Goal: Check status: Check status

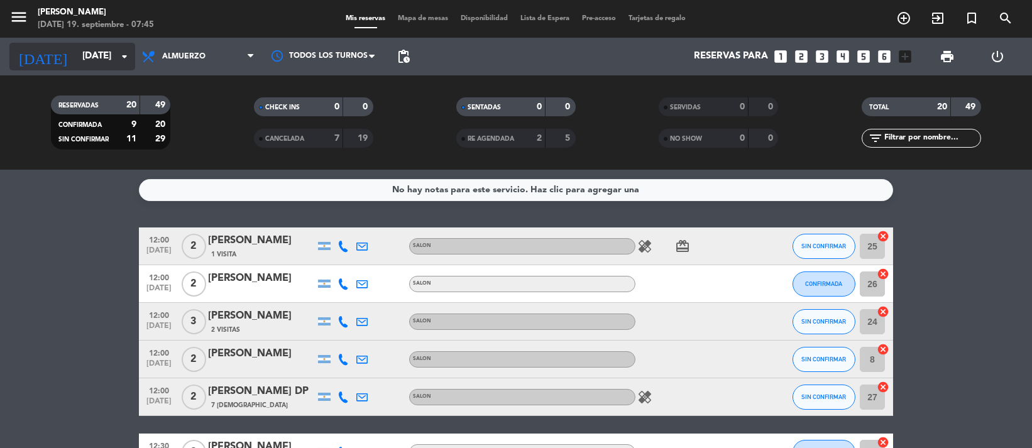
click at [128, 62] on icon "arrow_drop_down" at bounding box center [124, 56] width 15 height 15
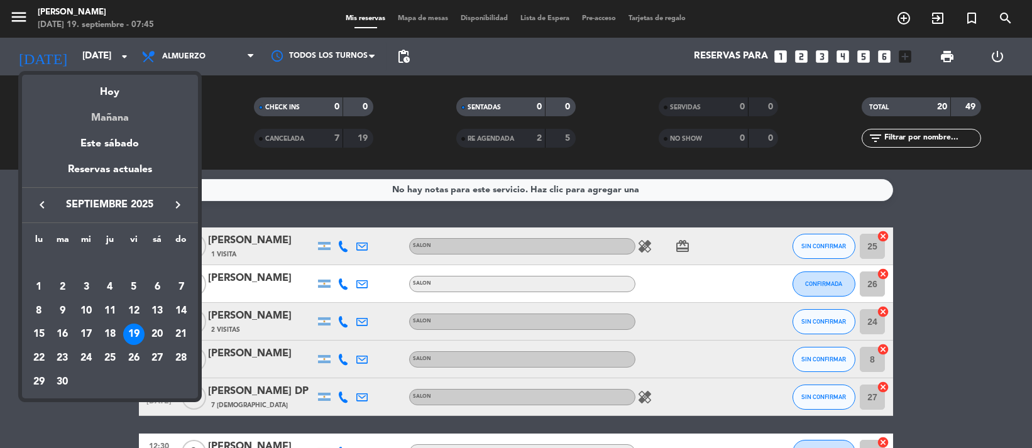
drag, startPoint x: 134, startPoint y: 135, endPoint x: 149, endPoint y: 121, distance: 20.5
click at [149, 121] on div "semana que viene esta semana semana previa misma semana del año anterior Hoy Ma…" at bounding box center [110, 149] width 176 height 148
click at [149, 121] on div "Mañana" at bounding box center [110, 114] width 176 height 26
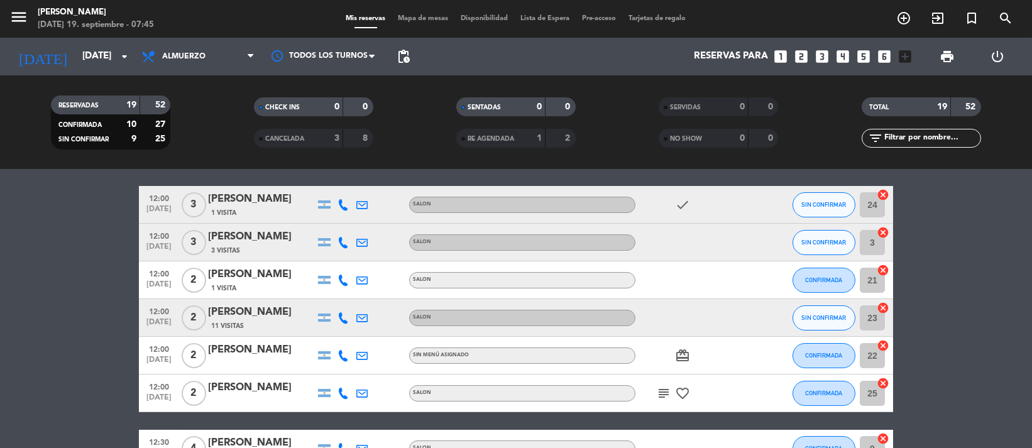
scroll to position [55, 0]
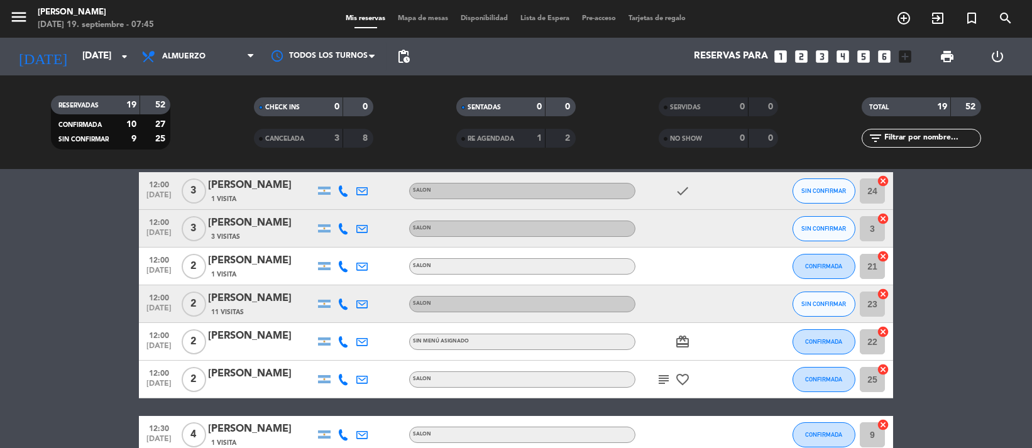
click at [655, 382] on span "subject" at bounding box center [664, 379] width 19 height 15
click at [662, 375] on icon "subject" at bounding box center [663, 379] width 15 height 15
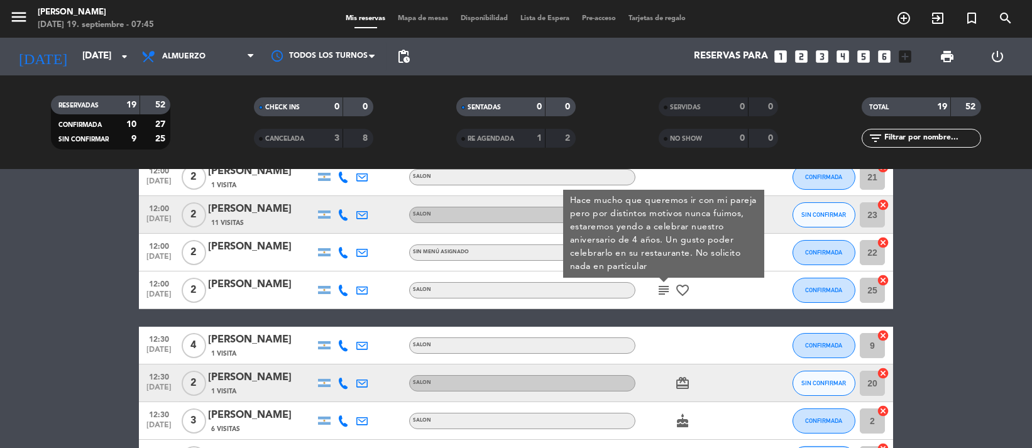
scroll to position [252, 0]
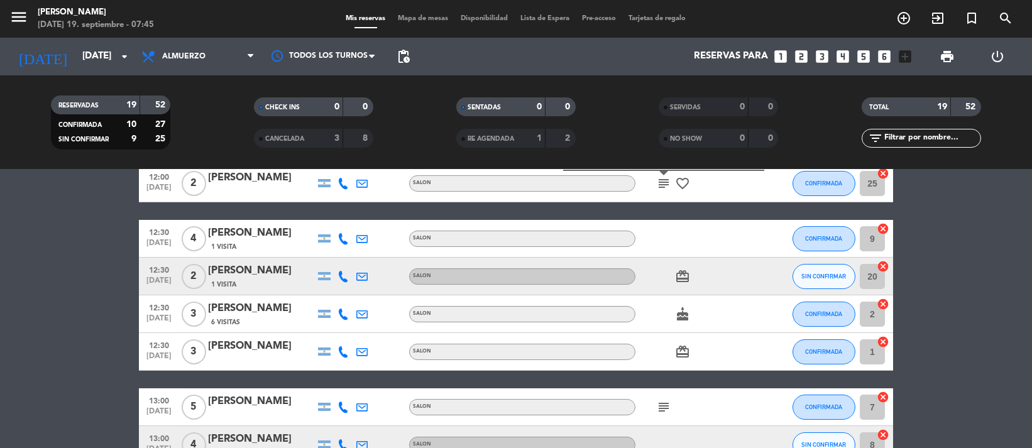
click at [671, 377] on div "12:00 [DATE] 3 [PERSON_NAME] 1 Visita SALON check SIN CONFIRMAR 24 cancel 12:00…" at bounding box center [516, 369] width 755 height 787
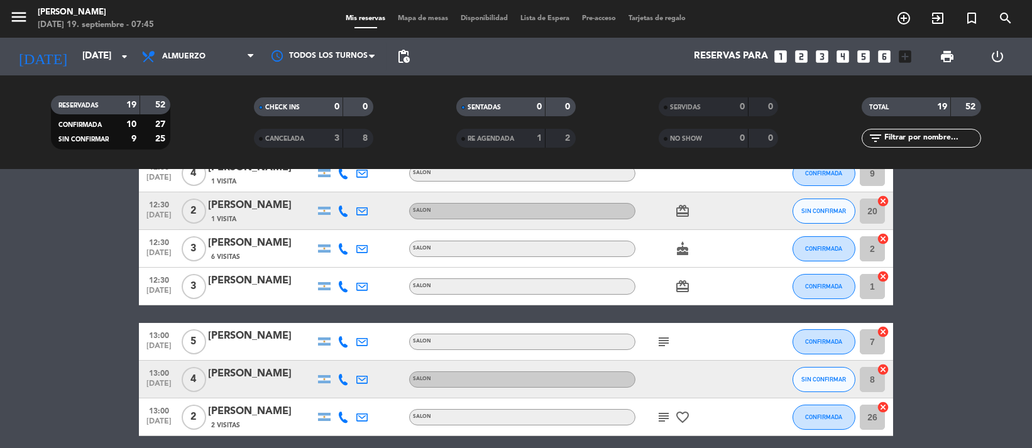
scroll to position [335, 0]
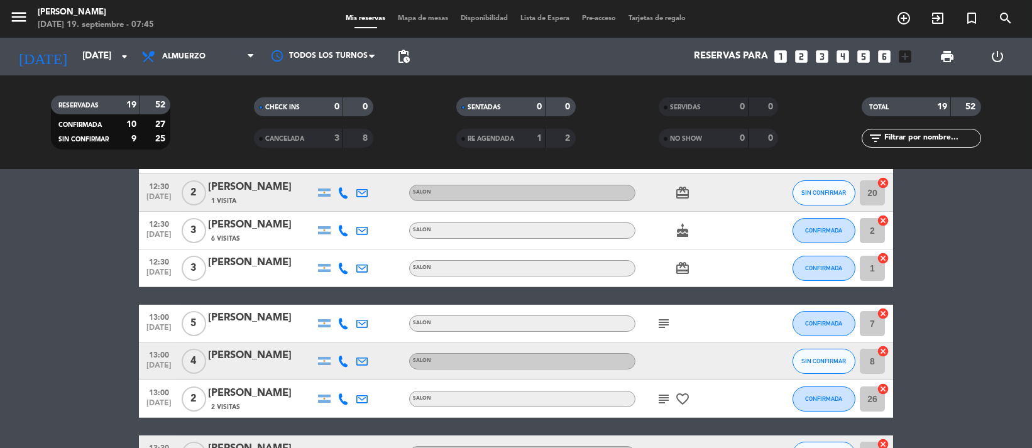
click at [667, 326] on icon "subject" at bounding box center [663, 323] width 15 height 15
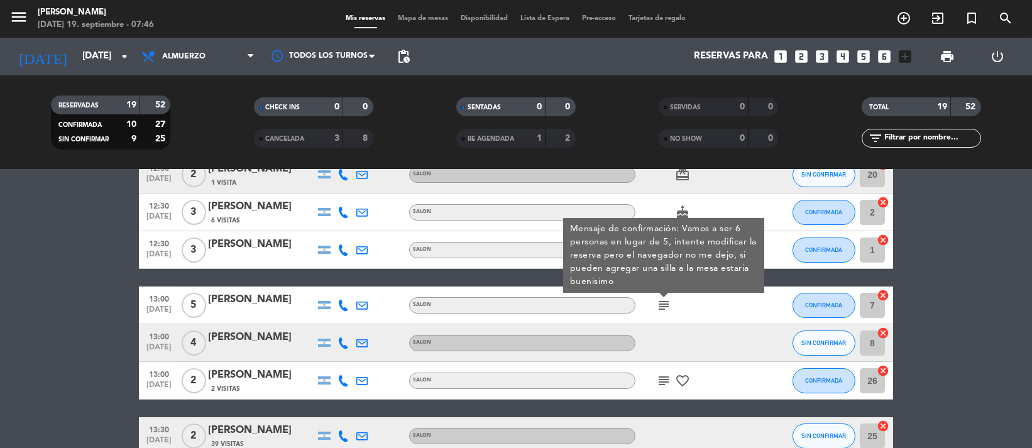
scroll to position [363, 0]
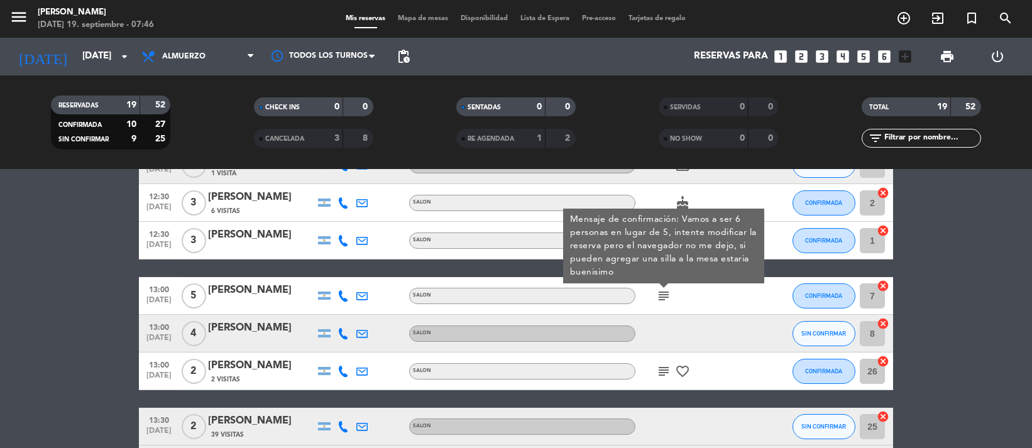
click at [666, 366] on icon "subject" at bounding box center [663, 371] width 15 height 15
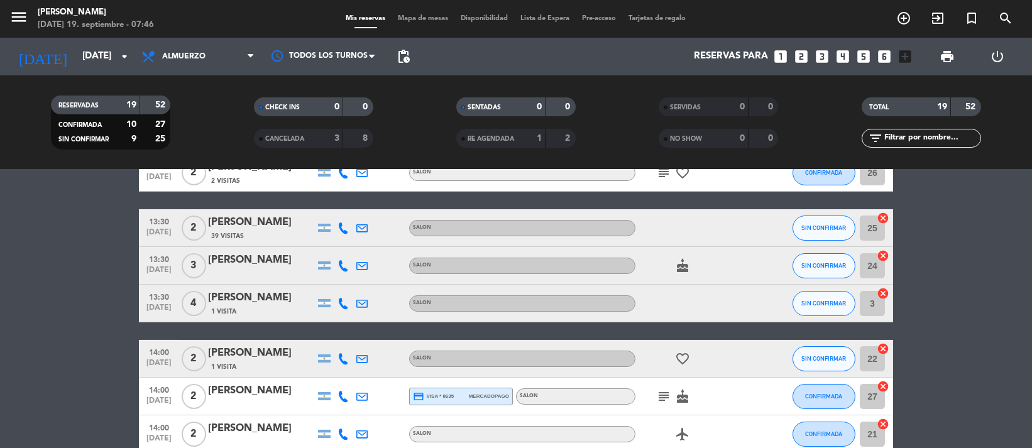
scroll to position [614, 0]
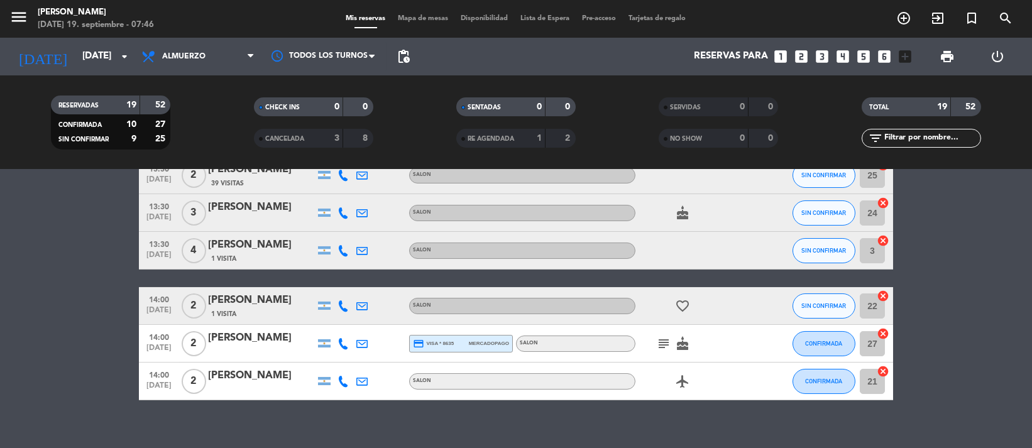
click at [660, 338] on icon "subject" at bounding box center [663, 343] width 15 height 15
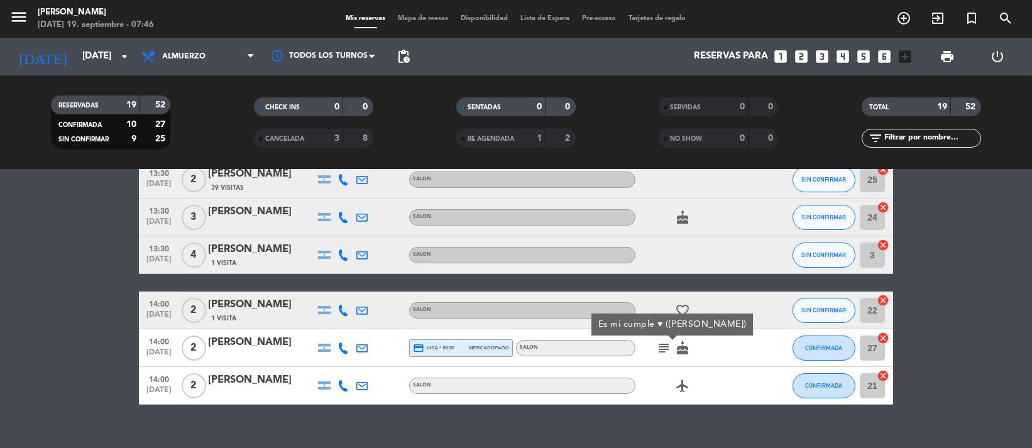
scroll to position [601, 0]
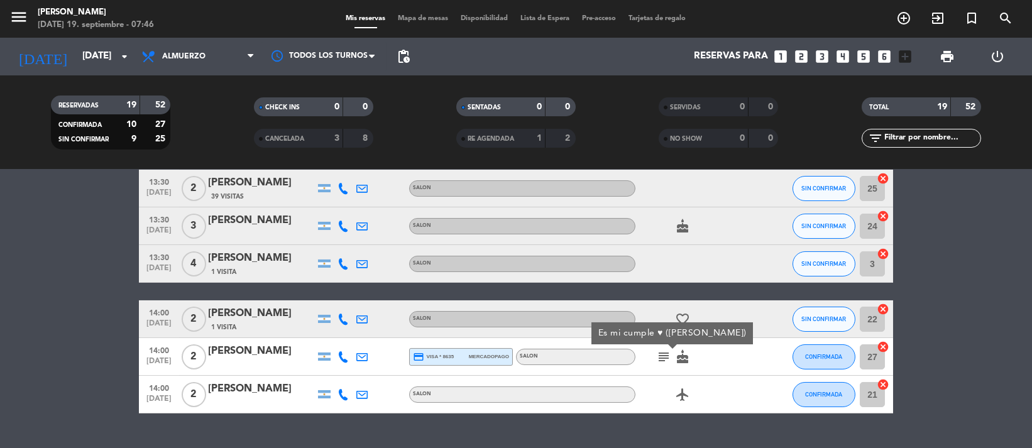
click at [644, 291] on div "12:00 [DATE] 3 [PERSON_NAME] 1 Visita SALON check SIN CONFIRMAR 24 cancel 12:00…" at bounding box center [516, 20] width 755 height 787
click at [684, 353] on icon "cake" at bounding box center [682, 357] width 15 height 15
click at [681, 314] on icon "favorite_border" at bounding box center [682, 319] width 15 height 15
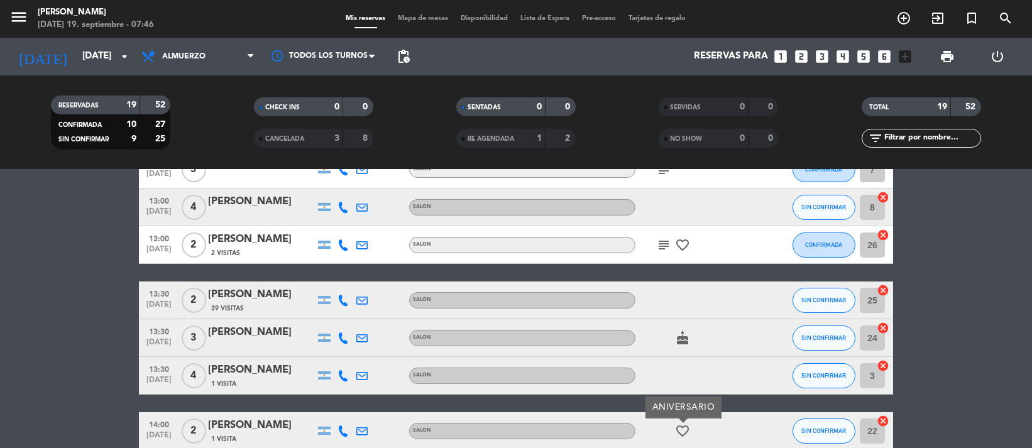
click at [76, 321] on bookings-row "12:00 [DATE] 3 [PERSON_NAME] 1 Visita SALON check SIN CONFIRMAR 24 cancel 12:00…" at bounding box center [516, 131] width 1032 height 787
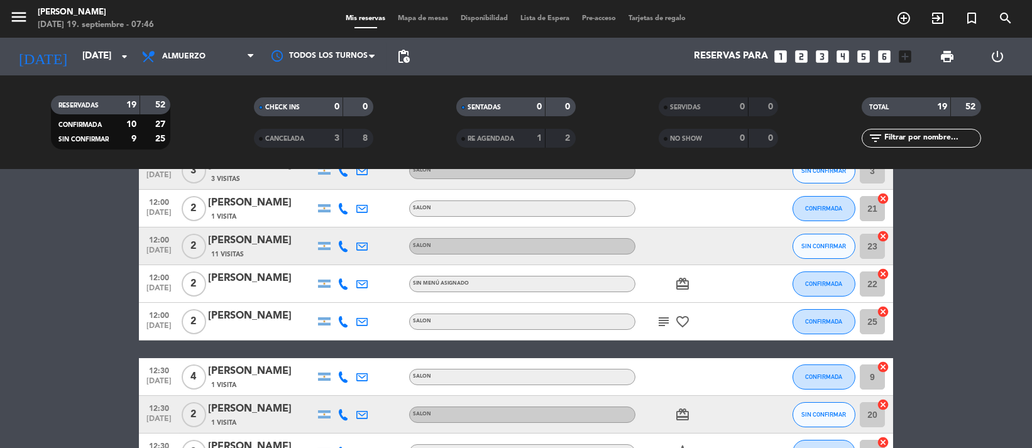
scroll to position [0, 0]
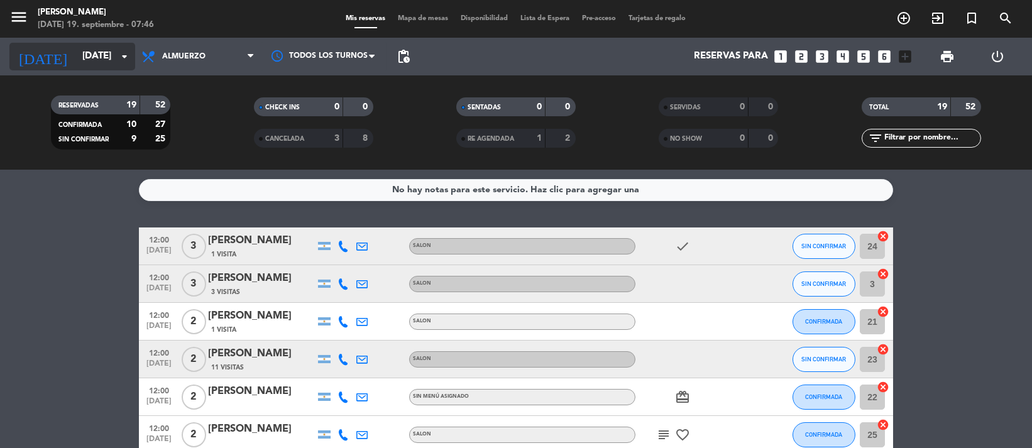
click at [124, 63] on div "[DATE] [DATE] arrow_drop_down" at bounding box center [72, 57] width 126 height 28
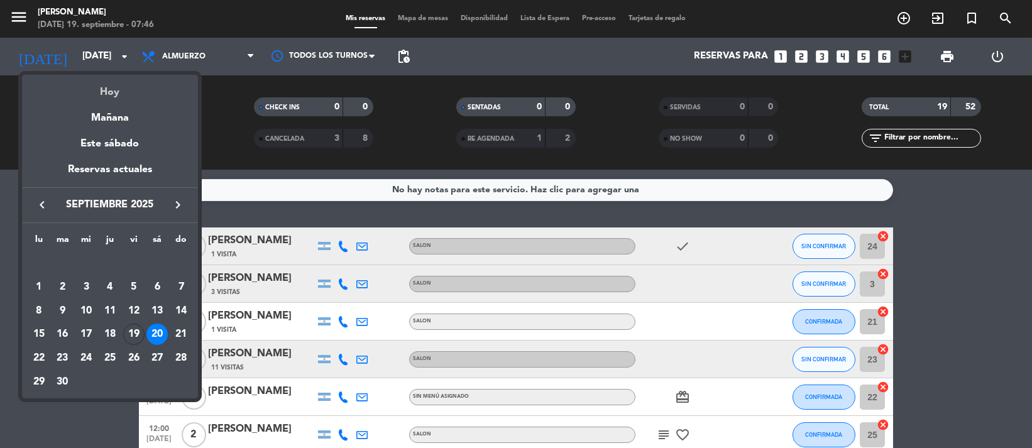
click at [123, 81] on div "Hoy" at bounding box center [110, 88] width 176 height 26
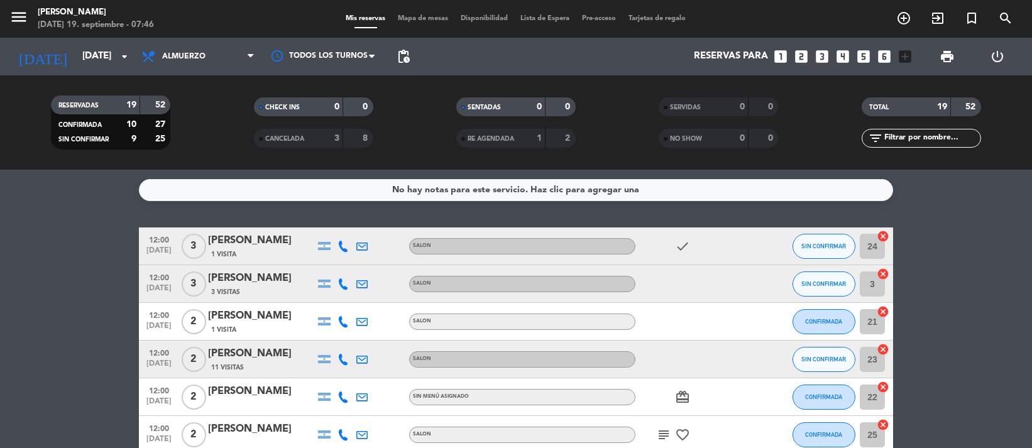
type input "[DATE]"
